Goal: Check status: Check status

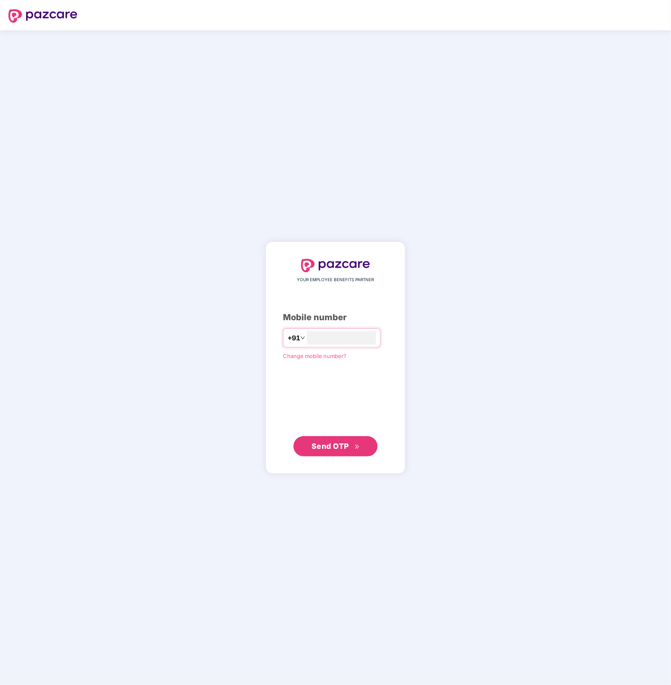
type input "**********"
click at [350, 453] on button "Send OTP" at bounding box center [335, 446] width 84 height 20
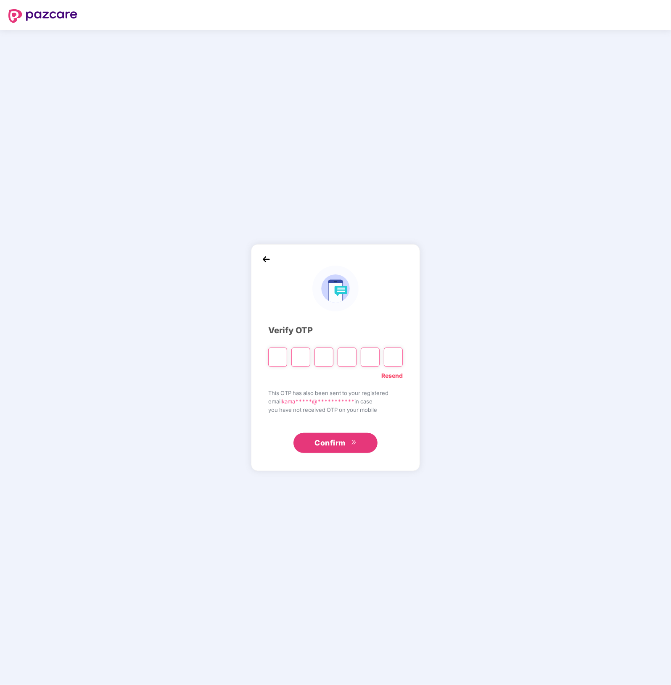
type input "*"
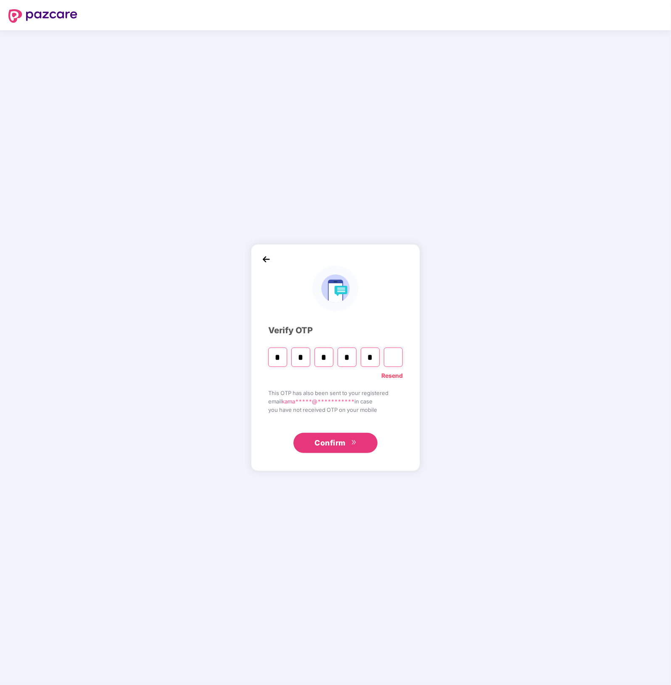
type input "*"
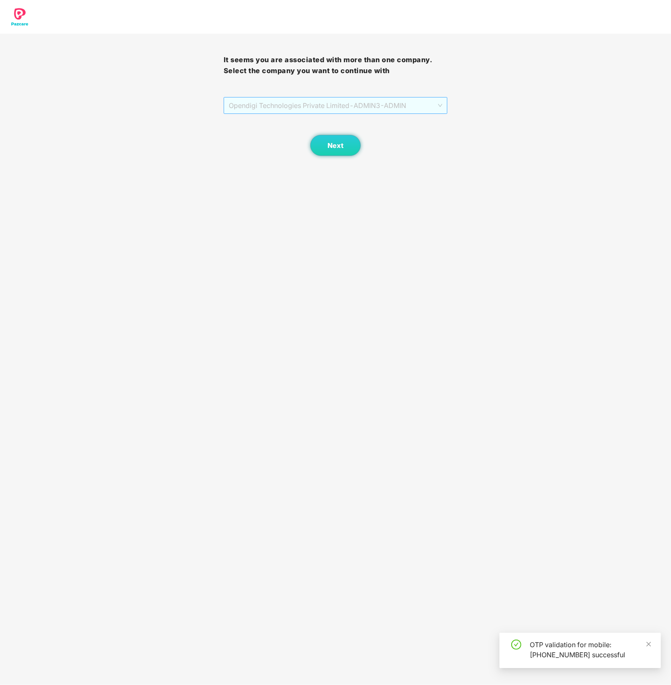
click at [423, 108] on span "Opendigi Technologies Private Limited - ADMIN3 - ADMIN" at bounding box center [336, 106] width 214 height 16
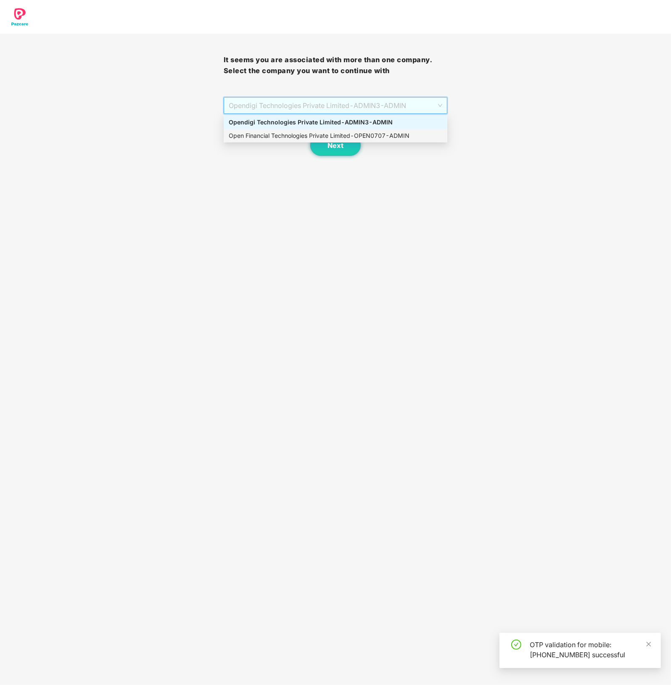
click at [367, 133] on div "Open Financial Technologies Private Limited - OPEN0707 - ADMIN" at bounding box center [336, 135] width 214 height 9
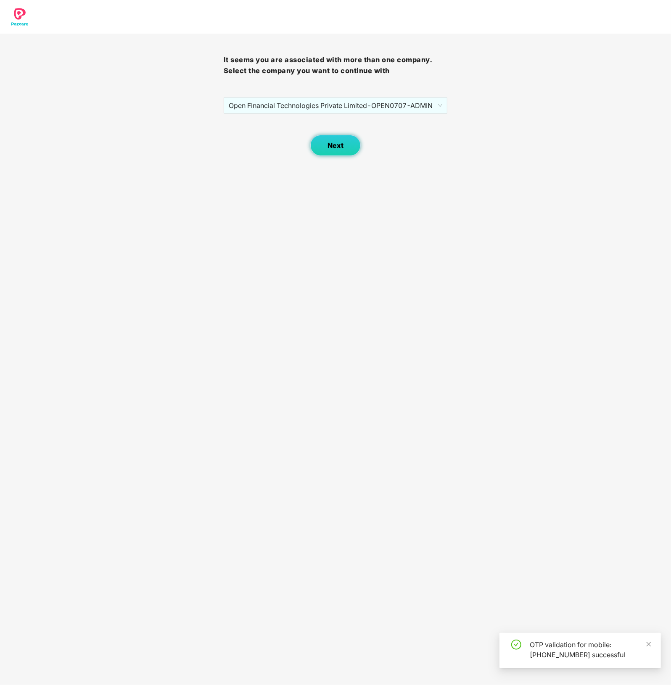
click at [336, 144] on span "Next" at bounding box center [336, 146] width 16 height 8
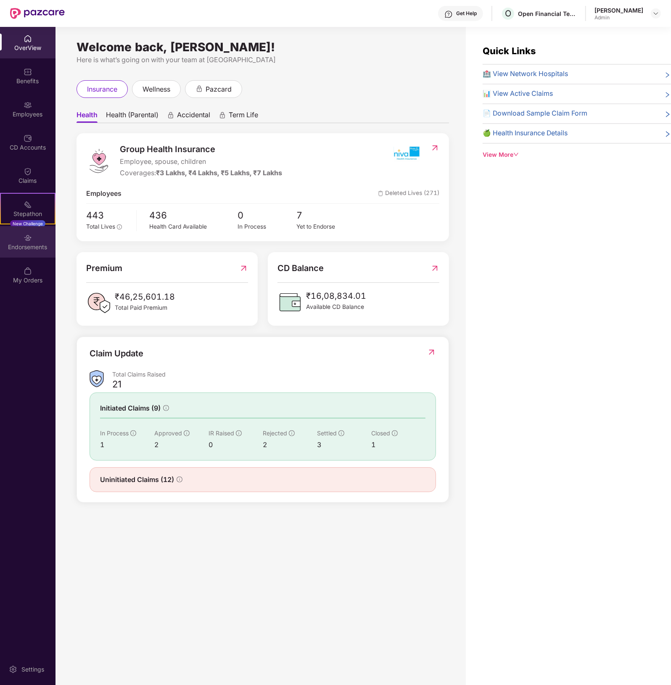
click at [30, 243] on div "Endorsements" at bounding box center [27, 247] width 55 height 8
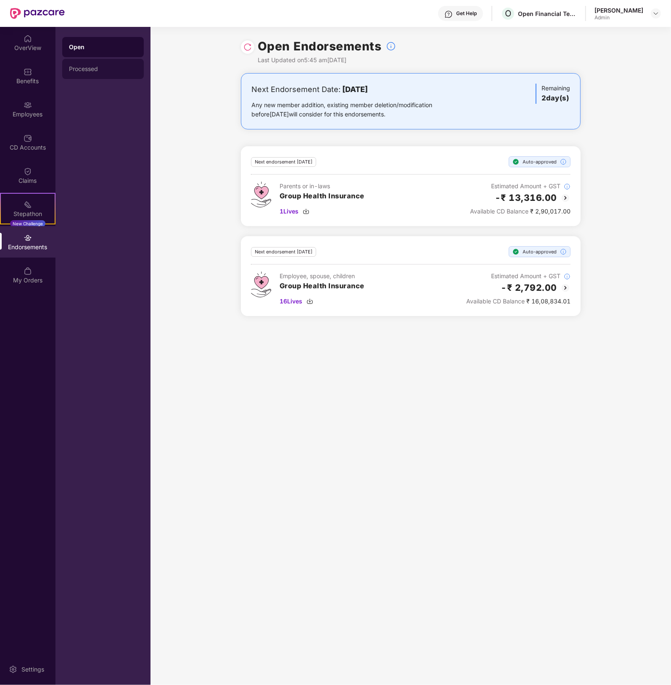
click at [100, 69] on div "Processed" at bounding box center [103, 69] width 68 height 7
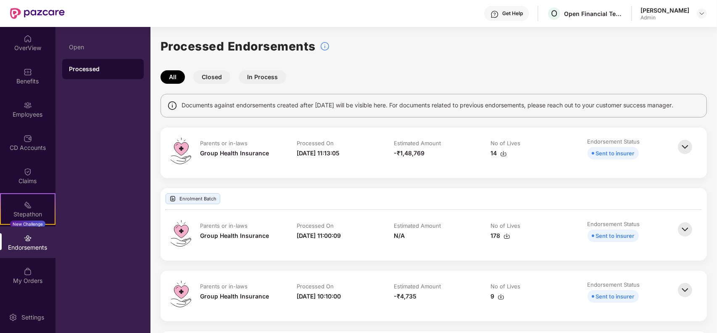
click at [211, 79] on button "Closed" at bounding box center [211, 76] width 37 height 13
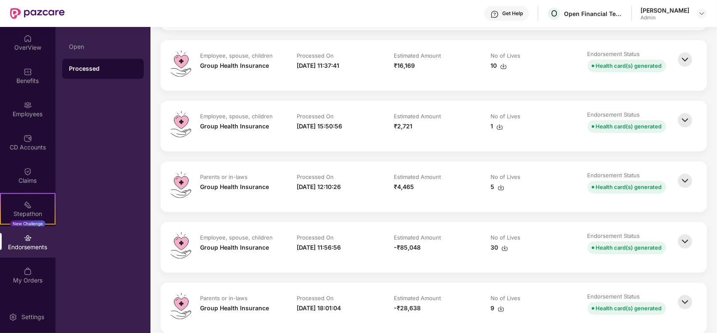
scroll to position [1472, 0]
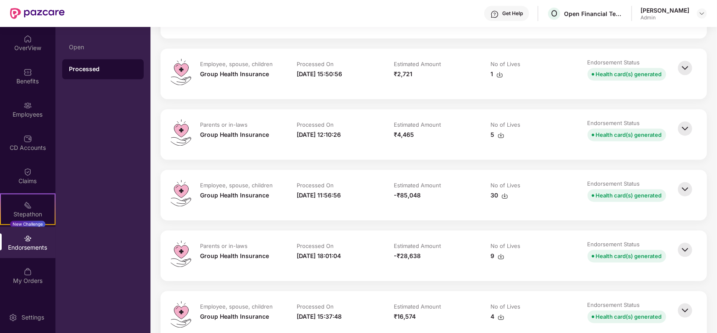
click at [671, 245] on img at bounding box center [685, 249] width 18 height 18
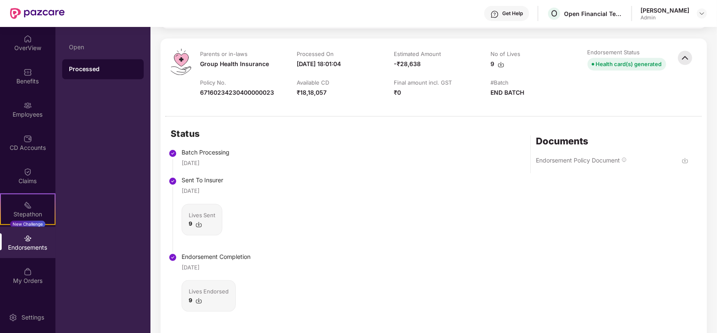
scroll to position [1682, 0]
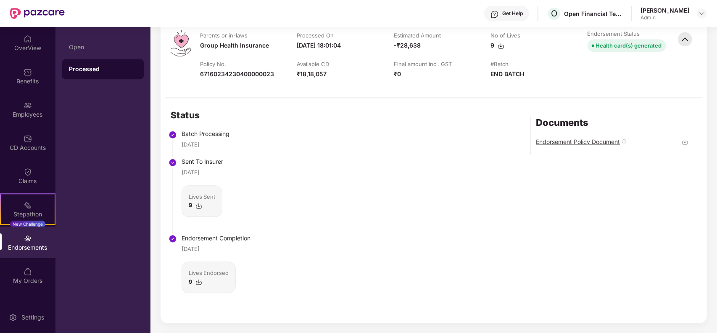
click at [593, 139] on div "Endorsement Policy Document" at bounding box center [578, 141] width 84 height 8
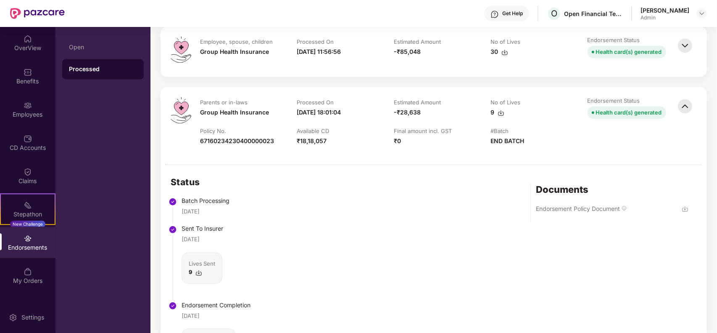
scroll to position [1577, 0]
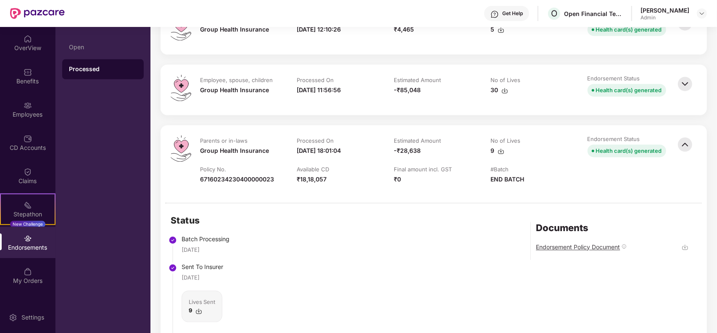
click at [591, 247] on div "Endorsement Policy Document" at bounding box center [578, 247] width 84 height 8
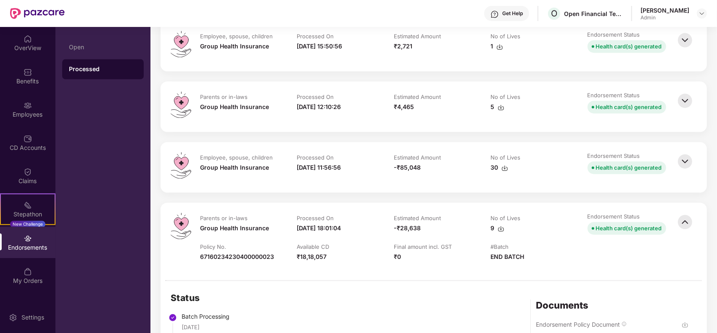
scroll to position [1472, 0]
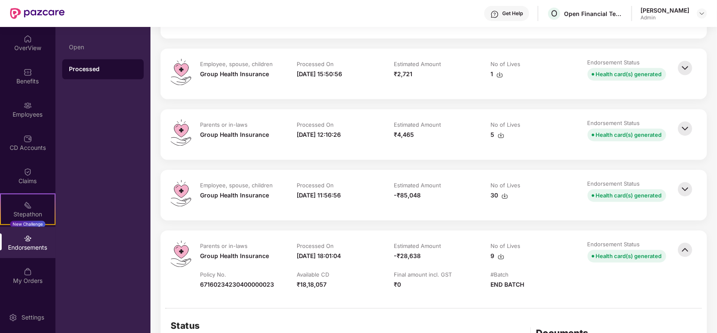
click at [671, 188] on img at bounding box center [685, 189] width 18 height 18
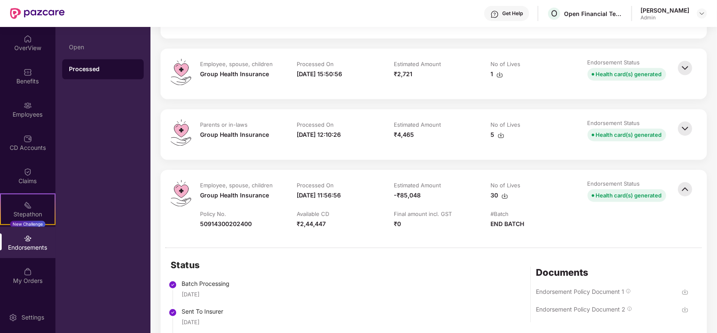
scroll to position [1577, 0]
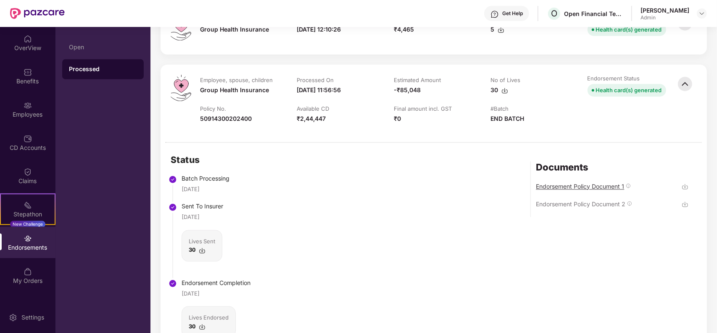
click at [603, 183] on div "Endorsement Policy Document 1" at bounding box center [580, 186] width 88 height 8
click at [671, 79] on img at bounding box center [685, 83] width 18 height 18
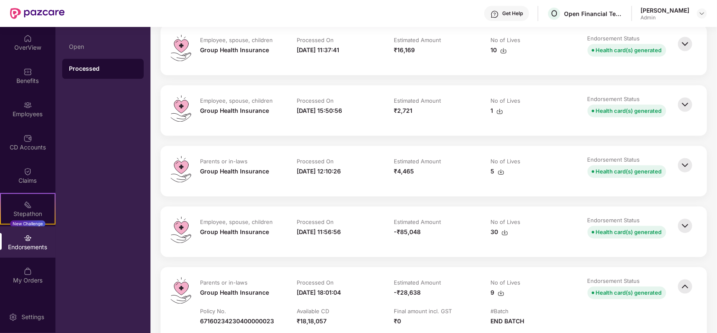
scroll to position [1419, 0]
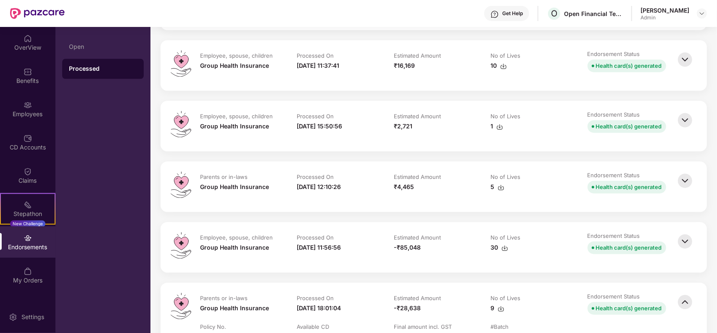
click at [671, 114] on img at bounding box center [685, 120] width 18 height 18
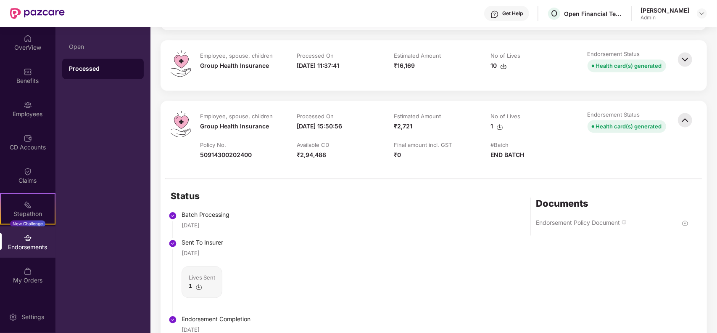
click at [671, 121] on img at bounding box center [685, 120] width 18 height 18
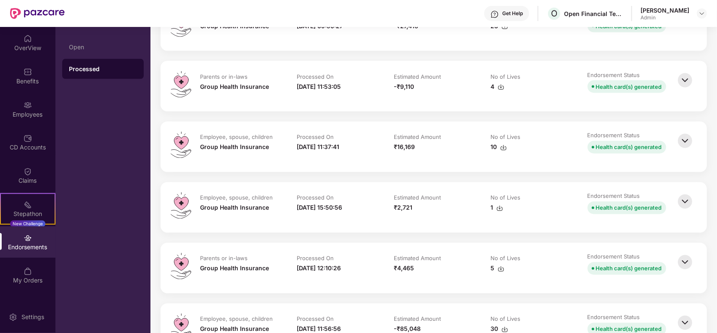
scroll to position [1314, 0]
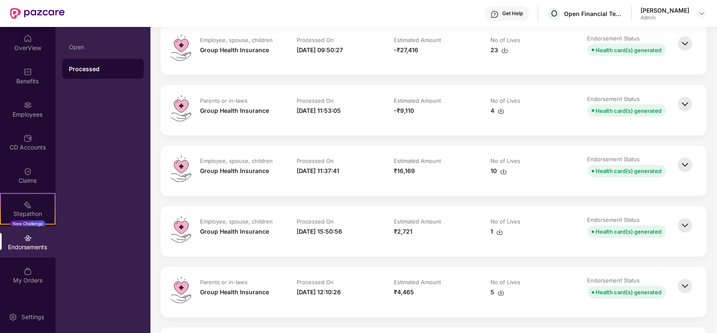
click at [671, 160] on img at bounding box center [685, 165] width 18 height 18
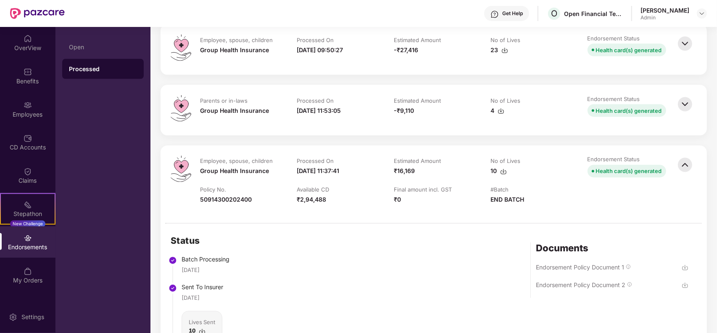
scroll to position [1366, 0]
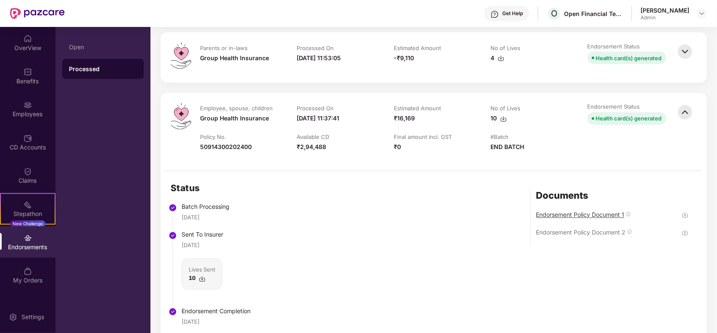
click at [608, 216] on div "Endorsement Policy Document 1" at bounding box center [580, 215] width 88 height 8
click at [608, 235] on div "Endorsement Policy Document 2" at bounding box center [581, 232] width 90 height 8
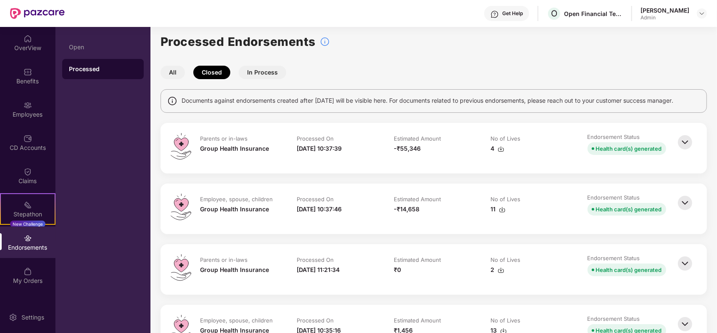
scroll to position [3, 0]
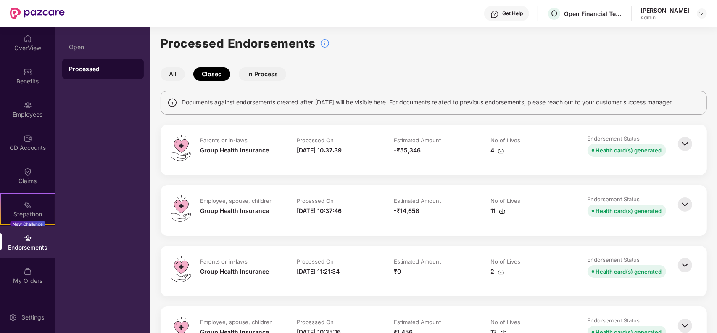
click at [264, 79] on button "In Process" at bounding box center [263, 73] width 48 height 13
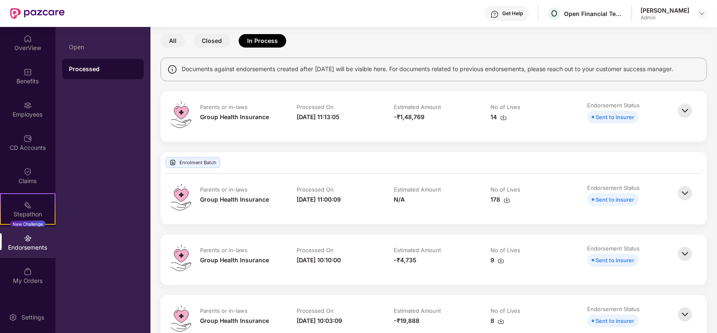
scroll to position [0, 0]
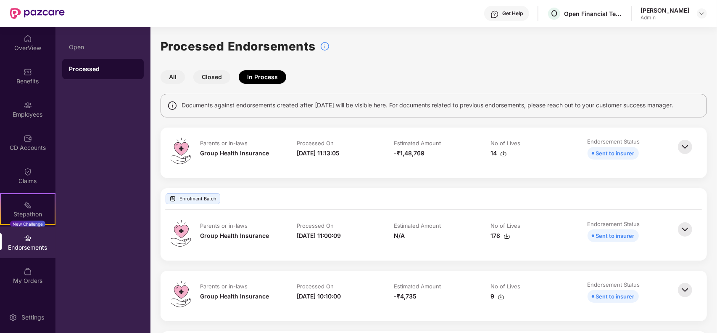
click at [222, 80] on button "Closed" at bounding box center [211, 76] width 37 height 13
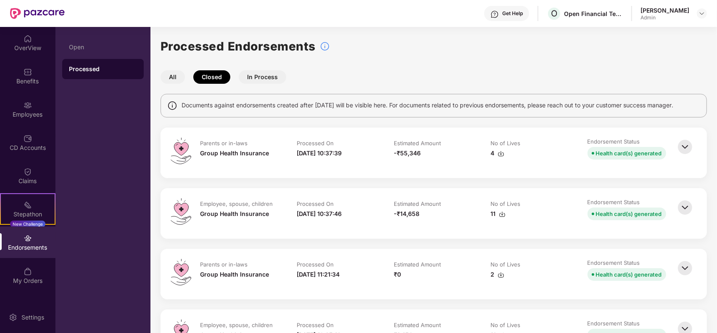
click at [671, 148] on img at bounding box center [685, 146] width 18 height 18
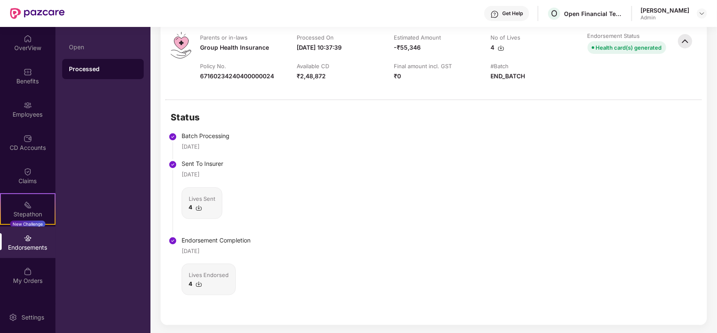
scroll to position [105, 0]
click at [205, 273] on div "Lives Endorsed" at bounding box center [209, 275] width 40 height 8
drag, startPoint x: 205, startPoint y: 273, endPoint x: 199, endPoint y: 281, distance: 9.6
click at [199, 281] on div "4" at bounding box center [209, 284] width 40 height 8
click at [199, 281] on img at bounding box center [199, 284] width 7 height 7
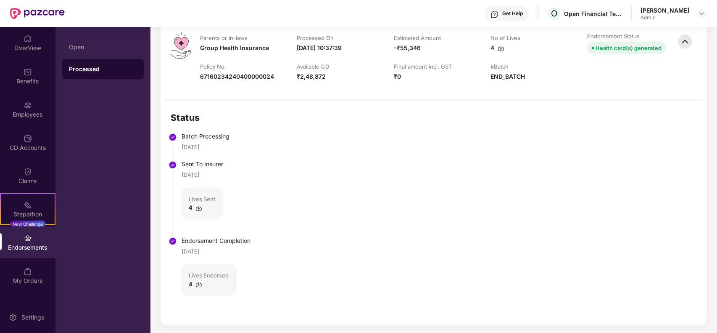
scroll to position [0, 0]
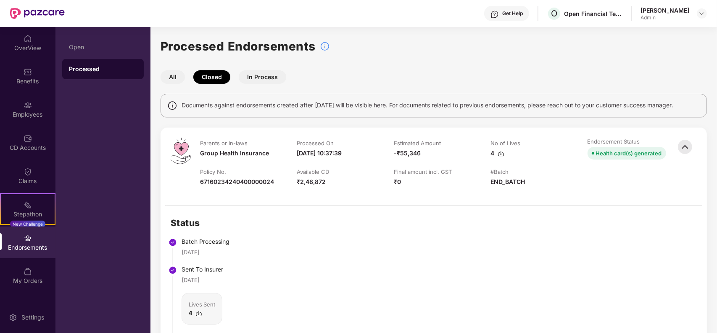
click at [268, 74] on button "In Process" at bounding box center [263, 76] width 48 height 13
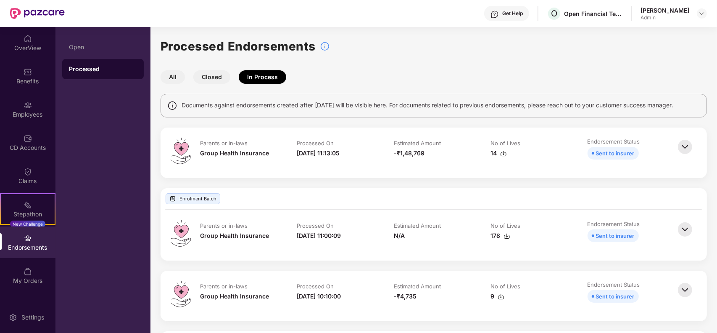
click at [173, 79] on button "All" at bounding box center [173, 76] width 24 height 13
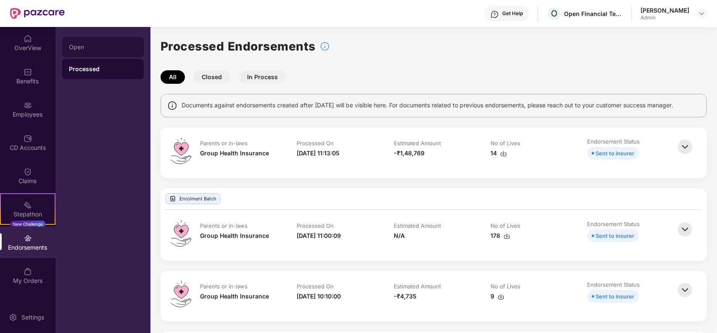
click at [103, 49] on div "Open" at bounding box center [103, 47] width 68 height 7
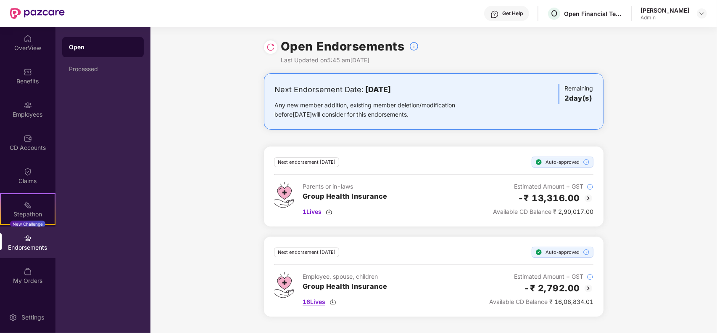
click at [323, 302] on span "16 Lives" at bounding box center [314, 301] width 23 height 9
click at [329, 211] on img at bounding box center [329, 211] width 7 height 7
click at [95, 70] on div "Processed" at bounding box center [103, 69] width 68 height 7
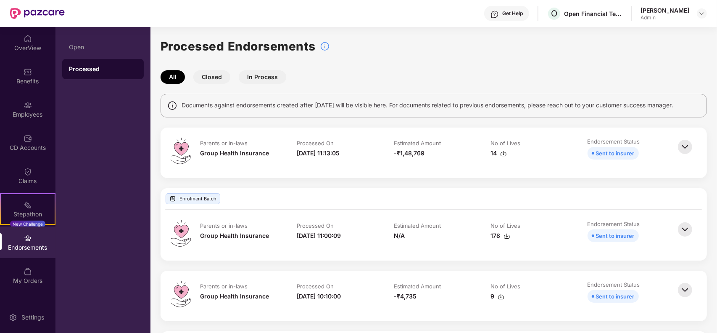
click at [214, 72] on button "Closed" at bounding box center [211, 76] width 37 height 13
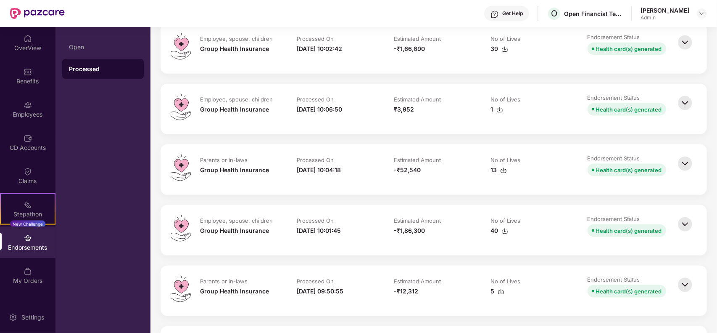
scroll to position [1051, 0]
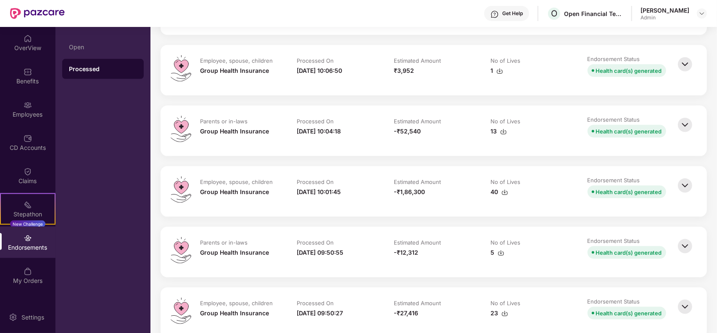
click at [671, 184] on img at bounding box center [685, 185] width 18 height 18
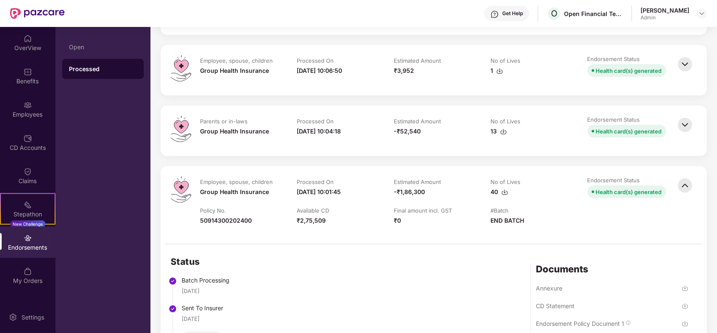
click at [671, 123] on img at bounding box center [685, 125] width 18 height 18
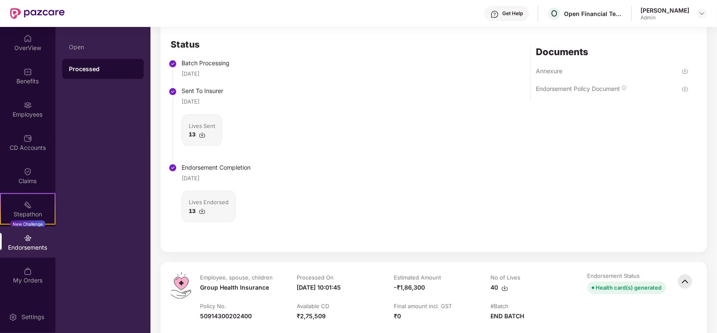
scroll to position [1209, 0]
click at [201, 209] on img at bounding box center [202, 209] width 7 height 7
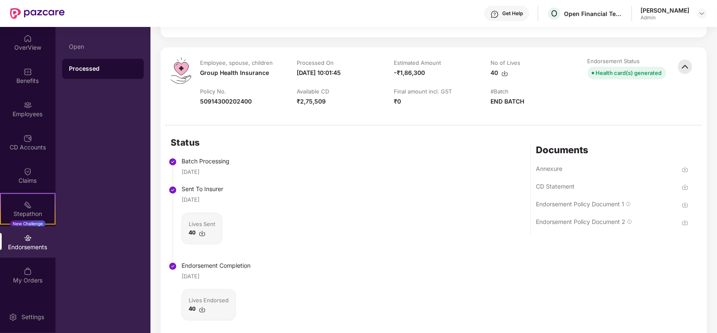
scroll to position [1472, 0]
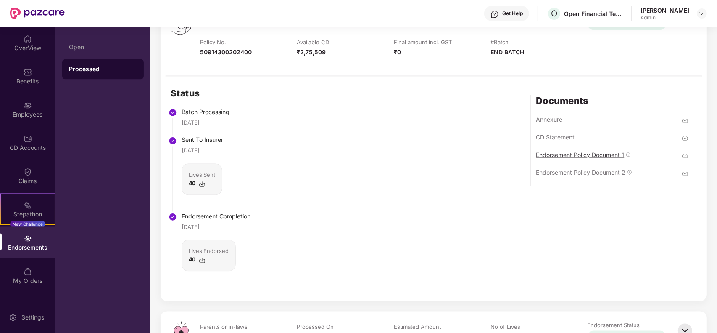
click at [577, 152] on div "Endorsement Policy Document 1" at bounding box center [580, 155] width 88 height 8
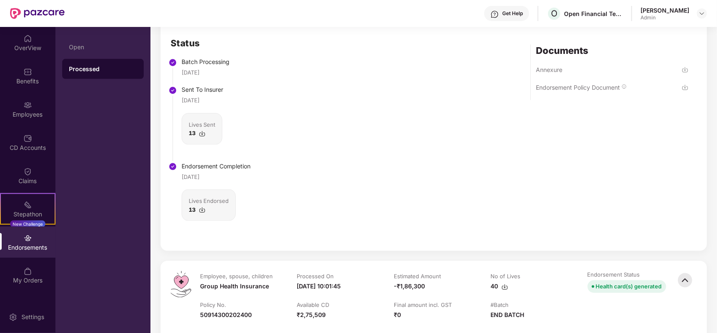
scroll to position [1156, 0]
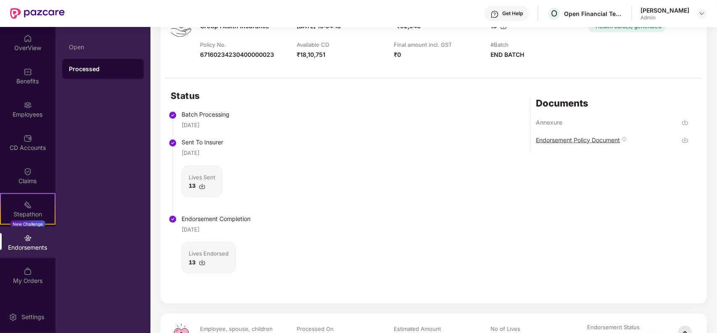
click at [594, 141] on div "Endorsement Policy Document" at bounding box center [578, 140] width 84 height 8
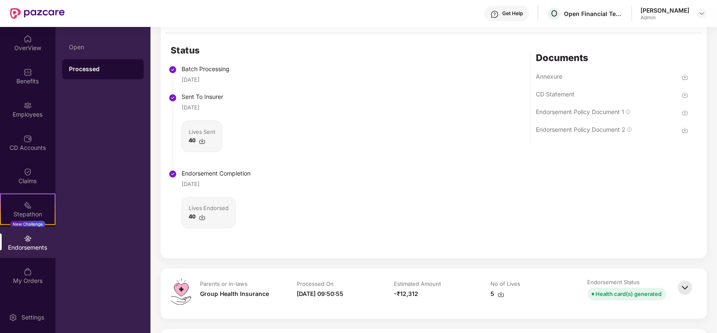
scroll to position [1472, 0]
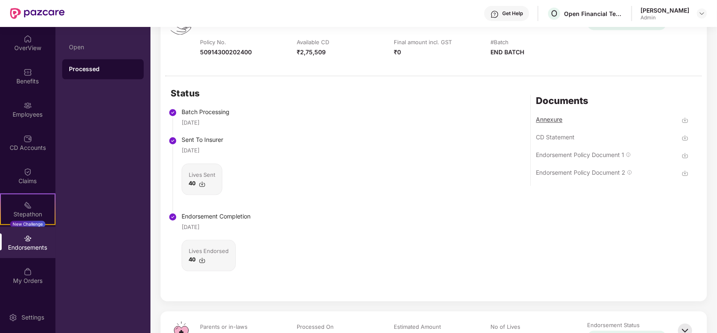
click at [553, 123] on div "Annexure" at bounding box center [549, 119] width 26 height 8
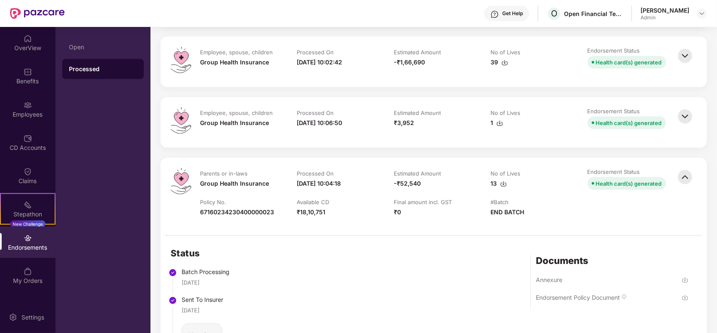
scroll to position [999, 0]
click at [671, 116] on img at bounding box center [685, 117] width 18 height 18
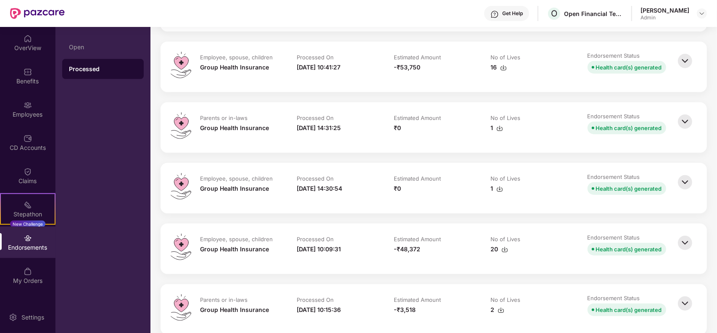
scroll to position [578, 0]
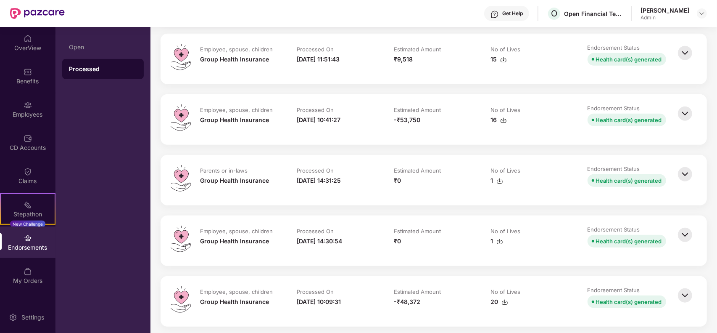
click at [671, 233] on img at bounding box center [685, 234] width 18 height 18
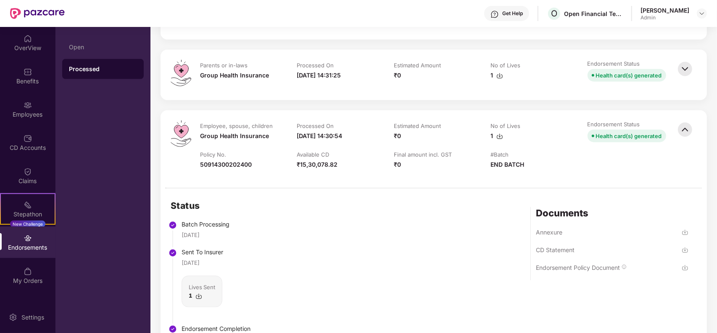
scroll to position [736, 0]
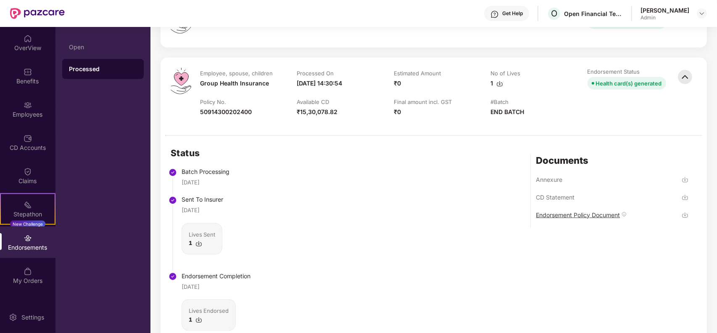
click at [579, 217] on div "Endorsement Policy Document" at bounding box center [578, 215] width 84 height 8
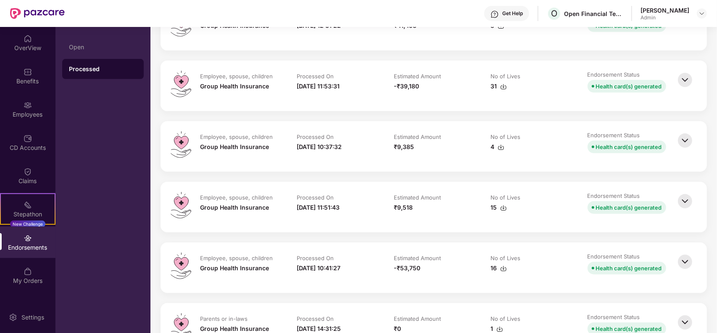
scroll to position [420, 0]
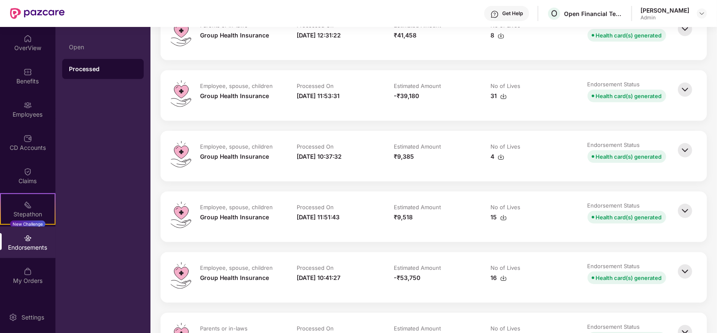
click at [671, 209] on img at bounding box center [685, 210] width 18 height 18
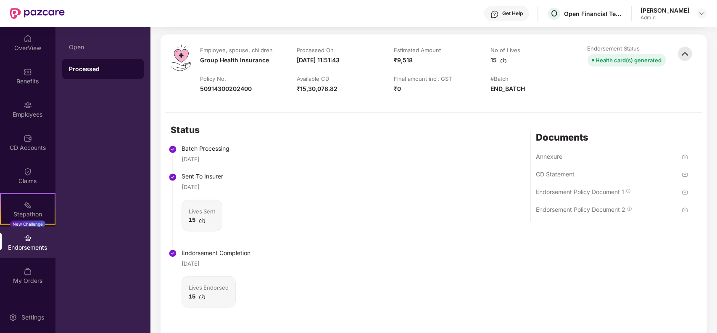
scroll to position [631, 0]
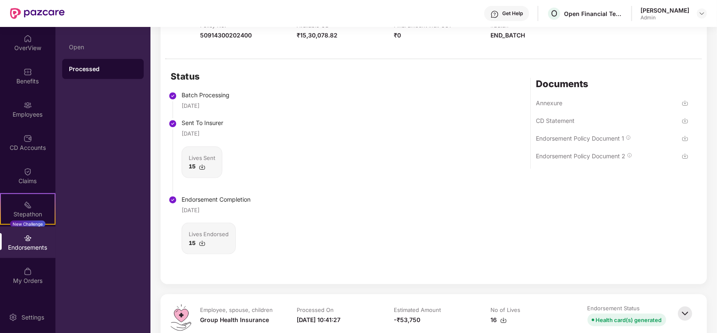
click at [383, 164] on div "Status Batch Processing [DATE] Sent To Insurer [DATE] Lives Sent 15 Endorsement…" at bounding box center [434, 171] width 547 height 225
click at [574, 139] on div "Endorsement Policy Document 1" at bounding box center [580, 138] width 88 height 8
click at [602, 156] on div "Endorsement Policy Document 2" at bounding box center [581, 156] width 90 height 8
click at [537, 129] on div "CD Statement" at bounding box center [556, 124] width 40 height 16
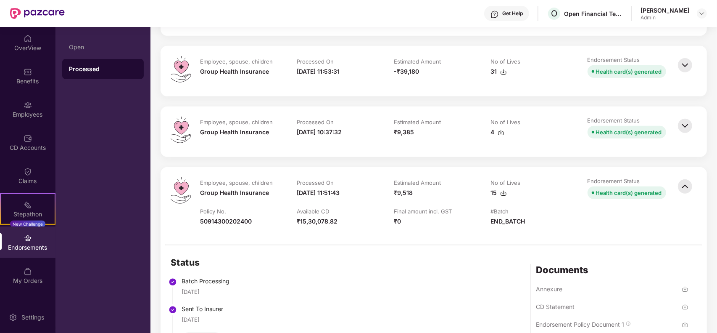
scroll to position [420, 0]
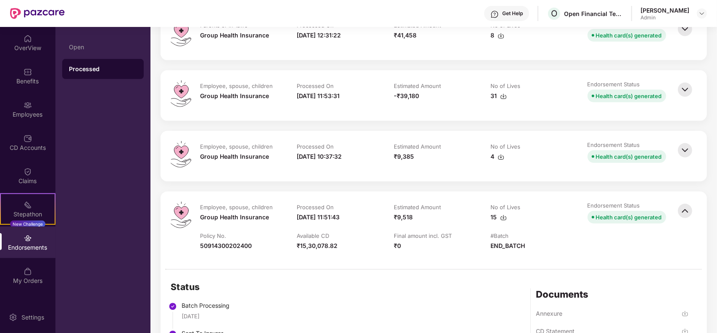
click at [497, 147] on div "No of Lives" at bounding box center [506, 147] width 30 height 8
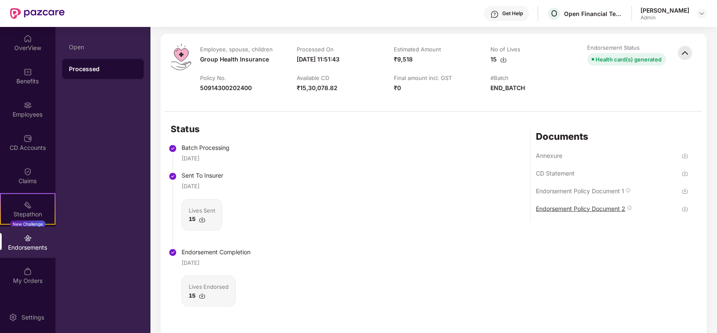
click at [595, 206] on div "Endorsement Policy Document 2" at bounding box center [581, 208] width 90 height 8
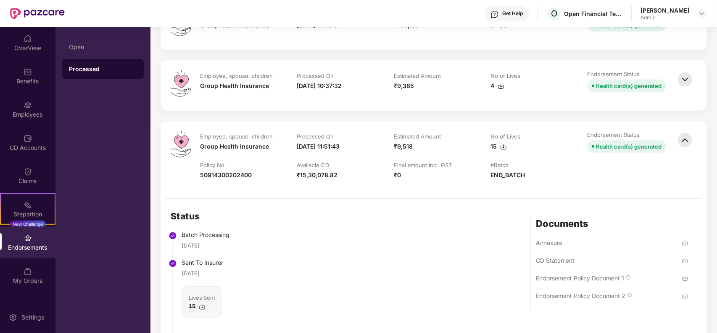
scroll to position [473, 0]
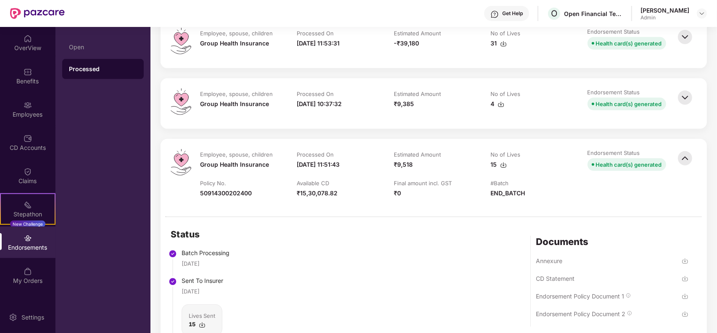
click at [671, 100] on img at bounding box center [685, 97] width 18 height 18
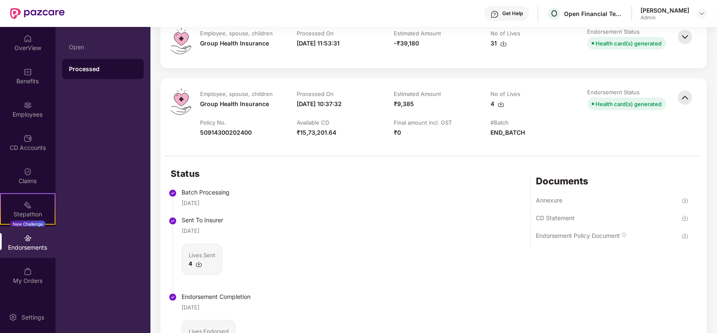
click at [610, 234] on div "Endorsement Policy Document" at bounding box center [578, 235] width 84 height 8
click at [303, 196] on div "Status Batch Processing [DATE] Sent To Insurer [DATE] Lives Sent 4 Endorsement …" at bounding box center [434, 268] width 547 height 225
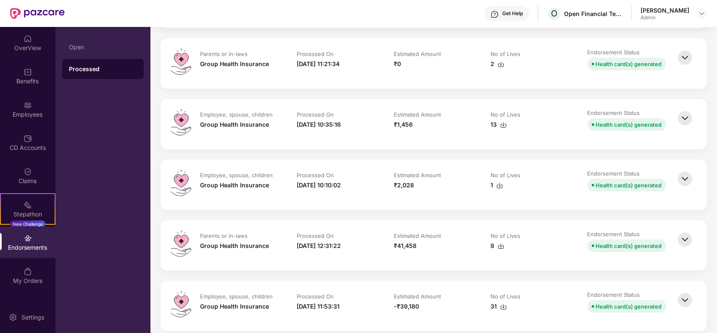
scroll to position [263, 0]
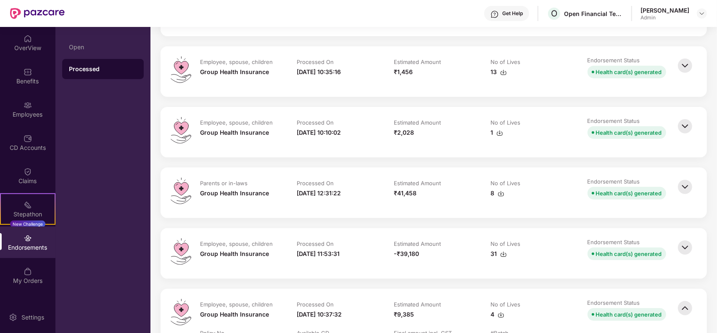
click at [671, 186] on img at bounding box center [685, 186] width 18 height 18
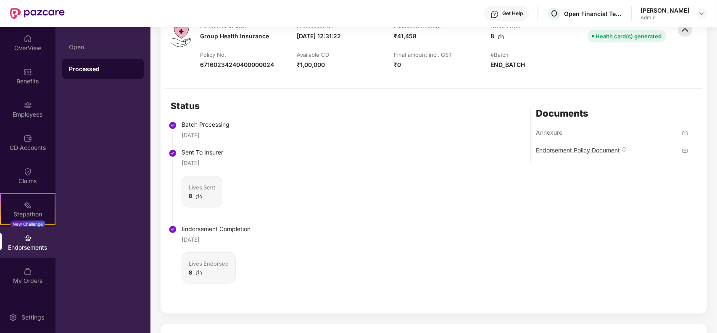
scroll to position [420, 0]
click at [422, 190] on div "Status Batch Processing [DATE] Sent To Insurer [DATE] Lives Sent 8 Endorsement …" at bounding box center [434, 200] width 547 height 225
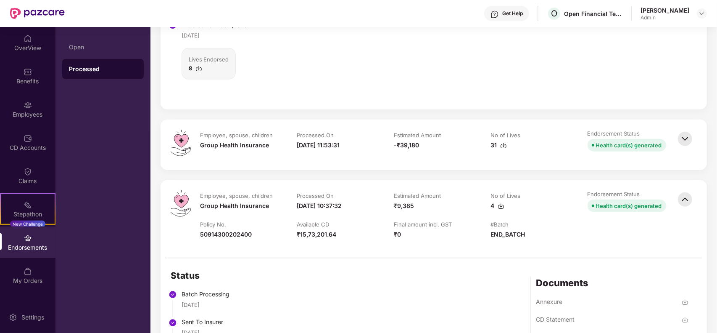
scroll to position [631, 0]
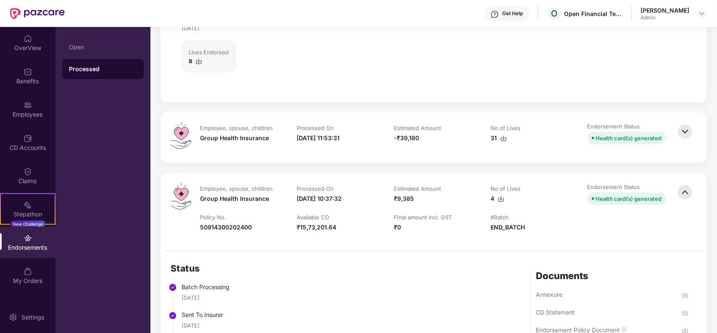
click at [671, 132] on img at bounding box center [685, 131] width 18 height 18
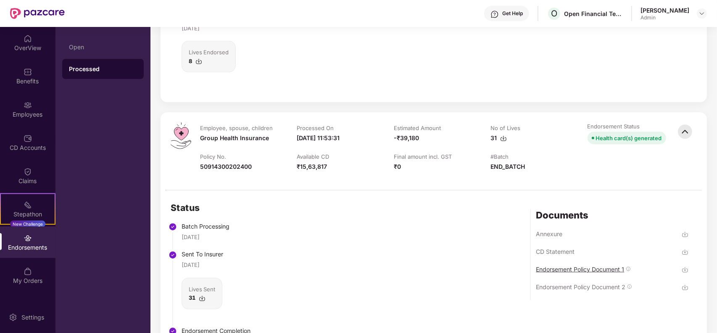
click at [606, 267] on div "Endorsement Policy Document 1" at bounding box center [580, 269] width 88 height 8
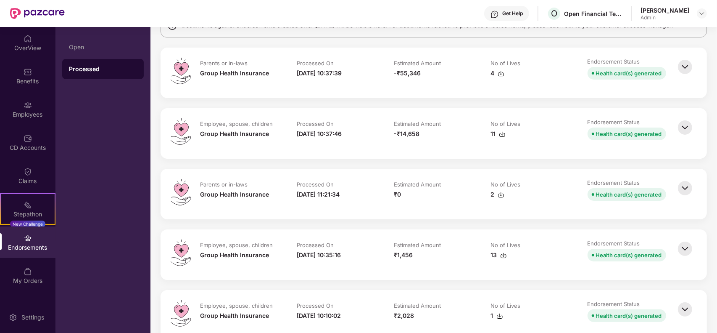
scroll to position [0, 0]
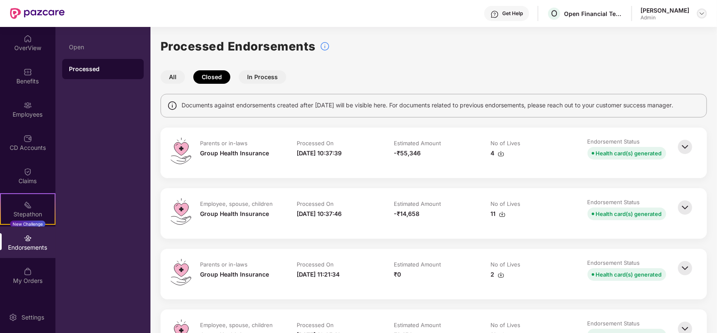
click at [671, 16] on img at bounding box center [702, 13] width 7 height 7
click at [638, 74] on div "[PERSON_NAME]" at bounding box center [655, 73] width 49 height 8
drag, startPoint x: 628, startPoint y: 53, endPoint x: 624, endPoint y: 48, distance: 5.4
click at [627, 53] on div "Processed Endorsements" at bounding box center [434, 46] width 547 height 18
click at [671, 6] on div "Kamaraj J Admin" at bounding box center [674, 13] width 66 height 15
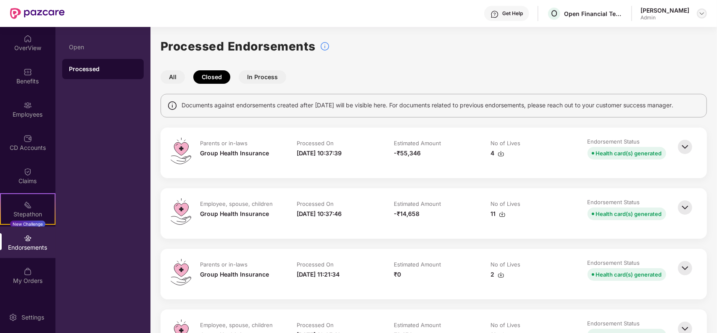
click at [671, 9] on div at bounding box center [702, 13] width 10 height 10
click at [640, 47] on div "Logout" at bounding box center [662, 49] width 109 height 16
